Goal: Task Accomplishment & Management: Complete application form

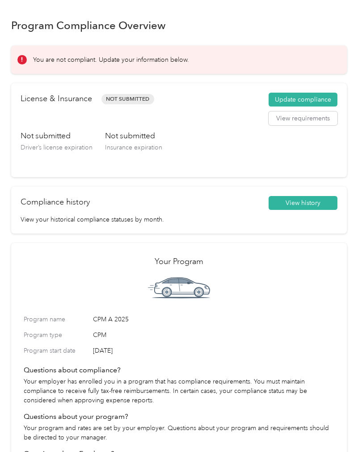
click at [309, 99] on button "Update compliance" at bounding box center [303, 100] width 69 height 14
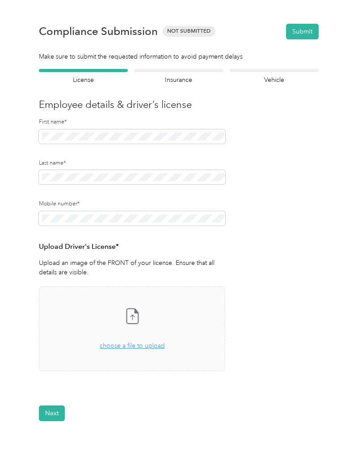
click at [100, 325] on div "Take a photo or choose a photo from your library Drag and drop your file here, …" at bounding box center [131, 328] width 171 height 69
click at [54, 435] on button "Next" at bounding box center [52, 440] width 26 height 16
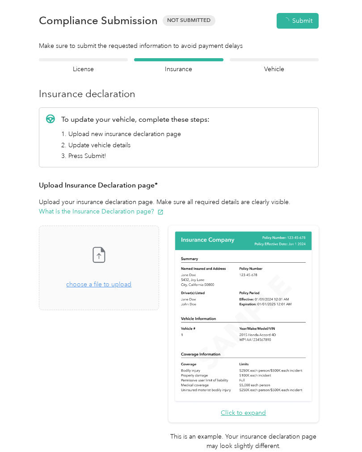
scroll to position [11, 0]
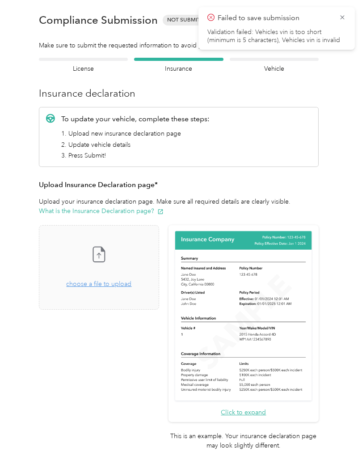
click at [342, 21] on icon at bounding box center [342, 17] width 7 height 8
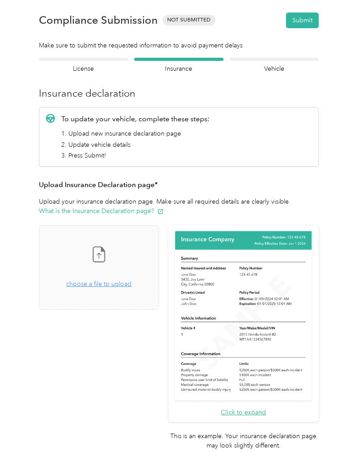
click at [125, 286] on span "choose a file to upload" at bounding box center [98, 284] width 65 height 8
click at [119, 285] on span "choose a file to upload" at bounding box center [98, 284] width 65 height 8
click at [119, 281] on span "choose a file to upload" at bounding box center [98, 284] width 65 height 8
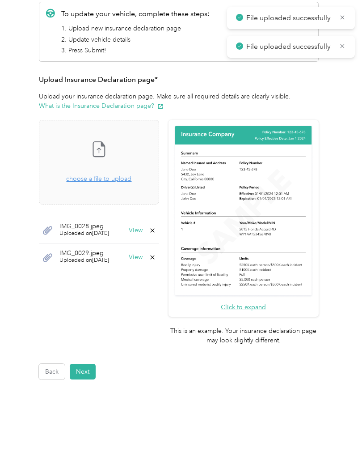
scroll to position [116, 0]
click at [84, 364] on button "Next" at bounding box center [83, 372] width 26 height 16
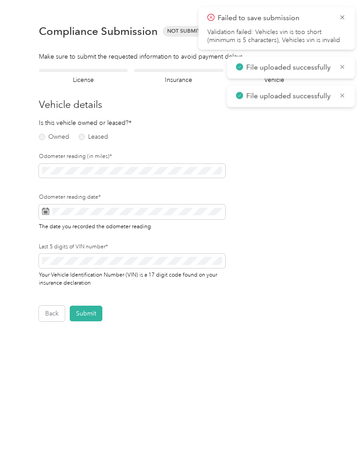
scroll to position [0, 0]
click at [50, 136] on label "Owned" at bounding box center [54, 137] width 30 height 6
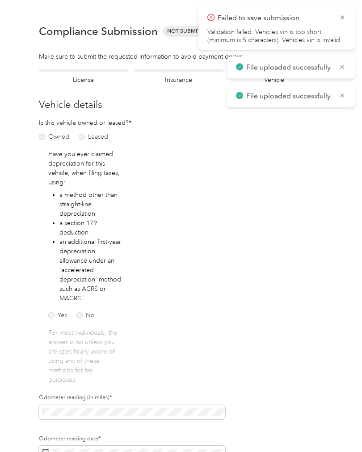
click at [53, 313] on label "Yes" at bounding box center [57, 315] width 19 height 6
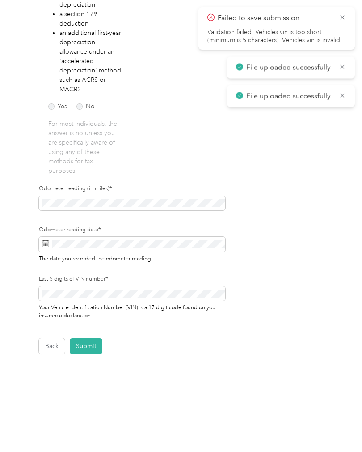
scroll to position [208, 0]
click at [65, 201] on div "Odometer reading (in miles)*" at bounding box center [132, 199] width 186 height 29
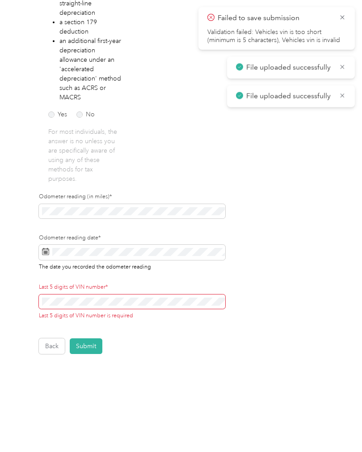
click at [65, 296] on div "Last 5 digits of VIN number* Last 5 digits of VIN number is required" at bounding box center [132, 301] width 186 height 36
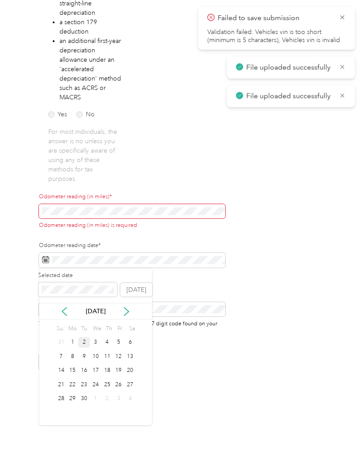
click at [82, 342] on div "2" at bounding box center [84, 342] width 12 height 11
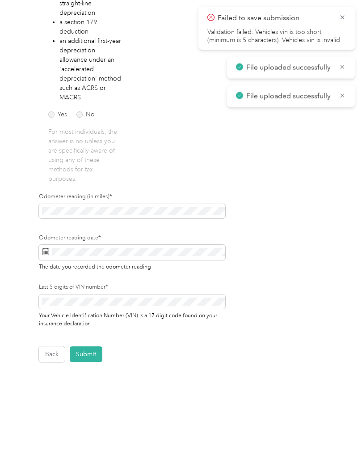
click at [91, 353] on button "Submit" at bounding box center [86, 354] width 33 height 16
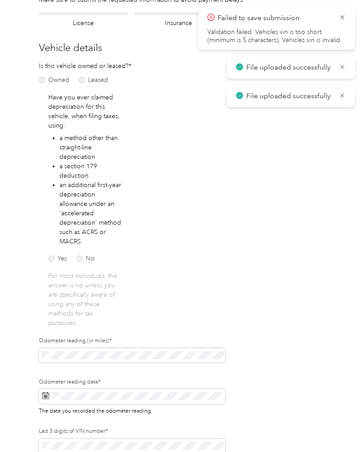
scroll to position [11, 0]
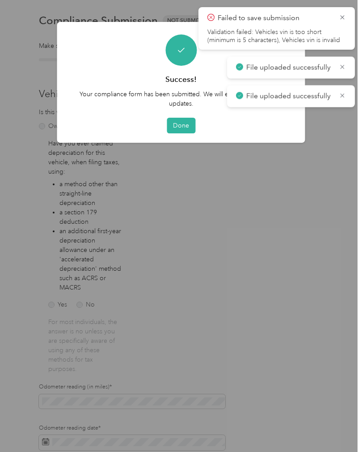
click at [345, 15] on icon at bounding box center [342, 17] width 7 height 8
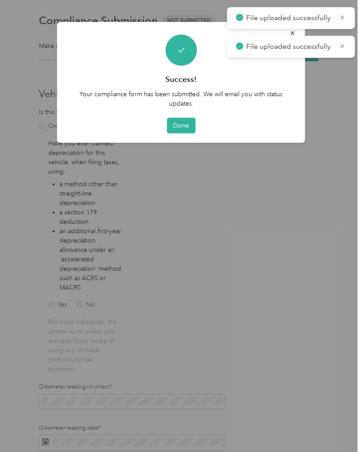
click at [182, 125] on button "Done" at bounding box center [181, 126] width 29 height 16
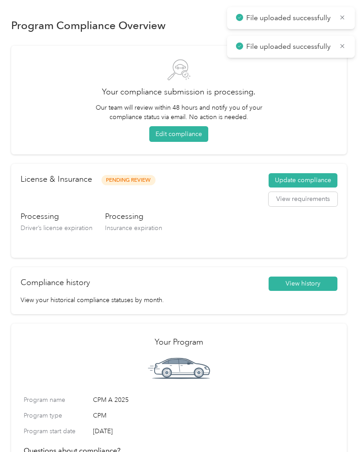
click at [343, 20] on icon at bounding box center [342, 17] width 7 height 8
